Goal: Entertainment & Leisure: Consume media (video, audio)

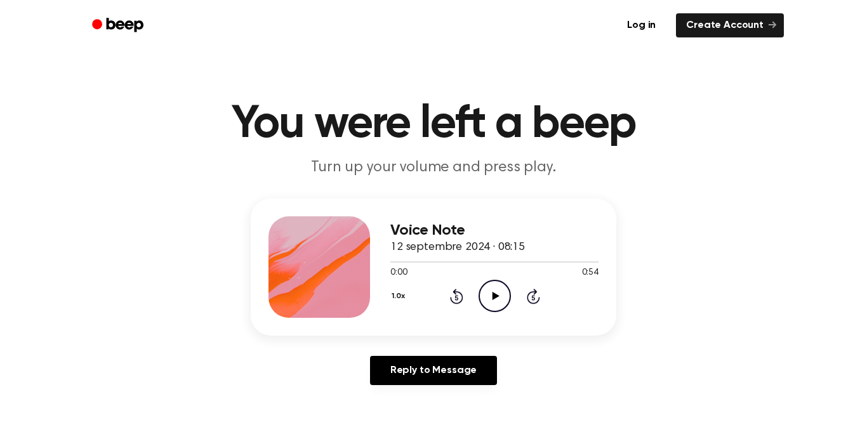
click at [500, 298] on icon "Play Audio" at bounding box center [495, 296] width 32 height 32
click at [493, 287] on icon "Play Audio" at bounding box center [495, 296] width 32 height 32
drag, startPoint x: 498, startPoint y: 290, endPoint x: 494, endPoint y: 278, distance: 12.6
click at [495, 290] on icon "Pause Audio" at bounding box center [495, 296] width 32 height 32
click at [493, 293] on icon at bounding box center [495, 296] width 7 height 8
